Goal: Information Seeking & Learning: Learn about a topic

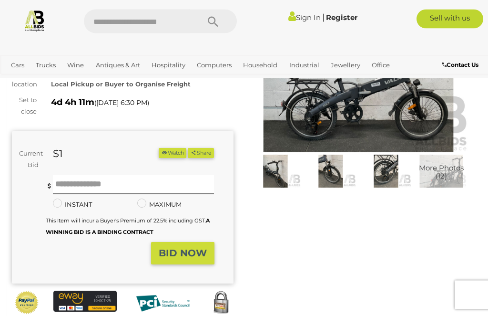
click at [266, 178] on img at bounding box center [275, 171] width 51 height 32
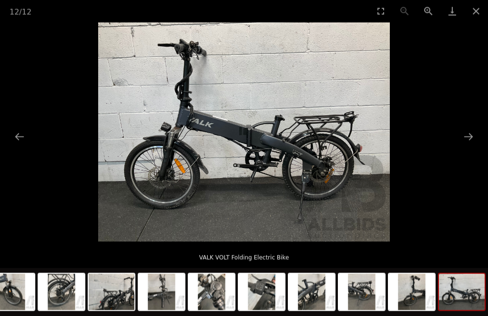
scroll to position [486, 0]
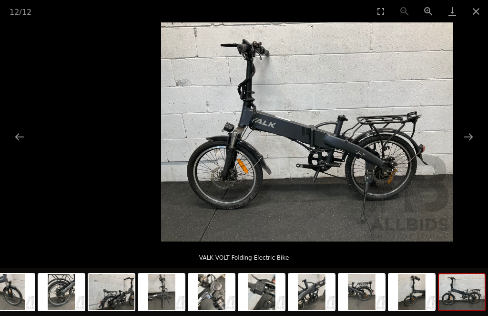
click at [478, 10] on button "Close gallery" at bounding box center [476, 11] width 24 height 22
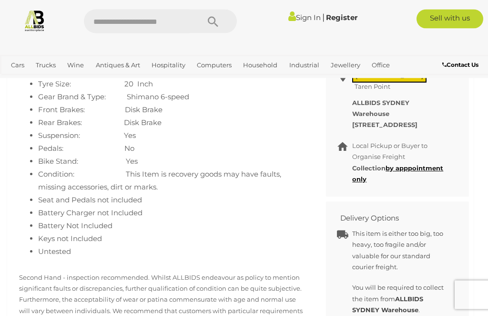
scroll to position [442, 0]
